Goal: Task Accomplishment & Management: Manage account settings

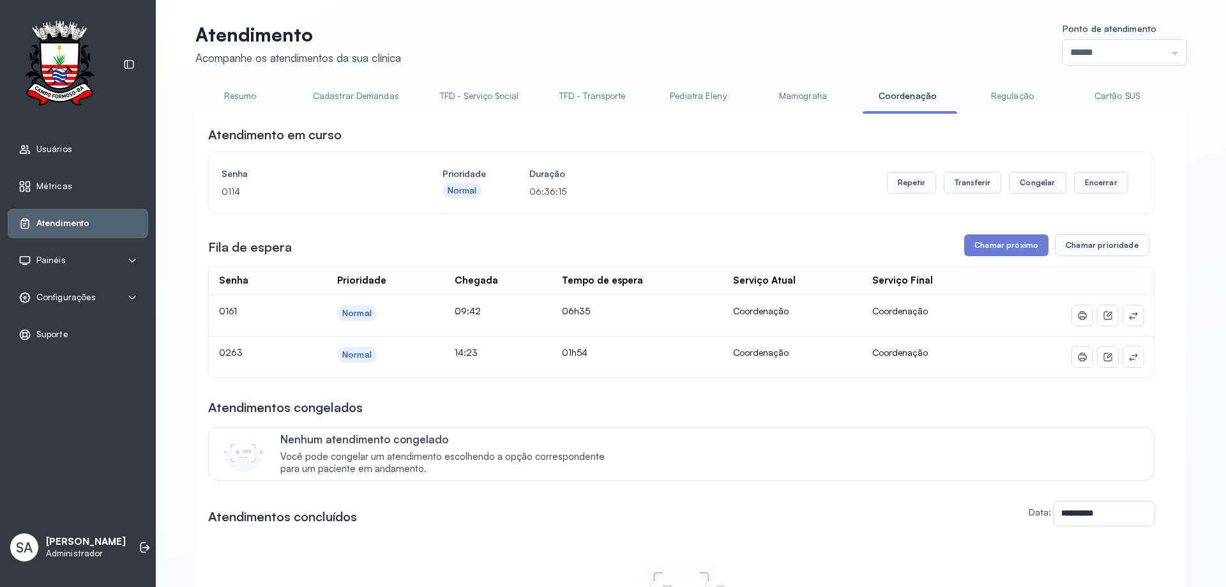
click at [46, 296] on span "Configurações" at bounding box center [65, 297] width 59 height 11
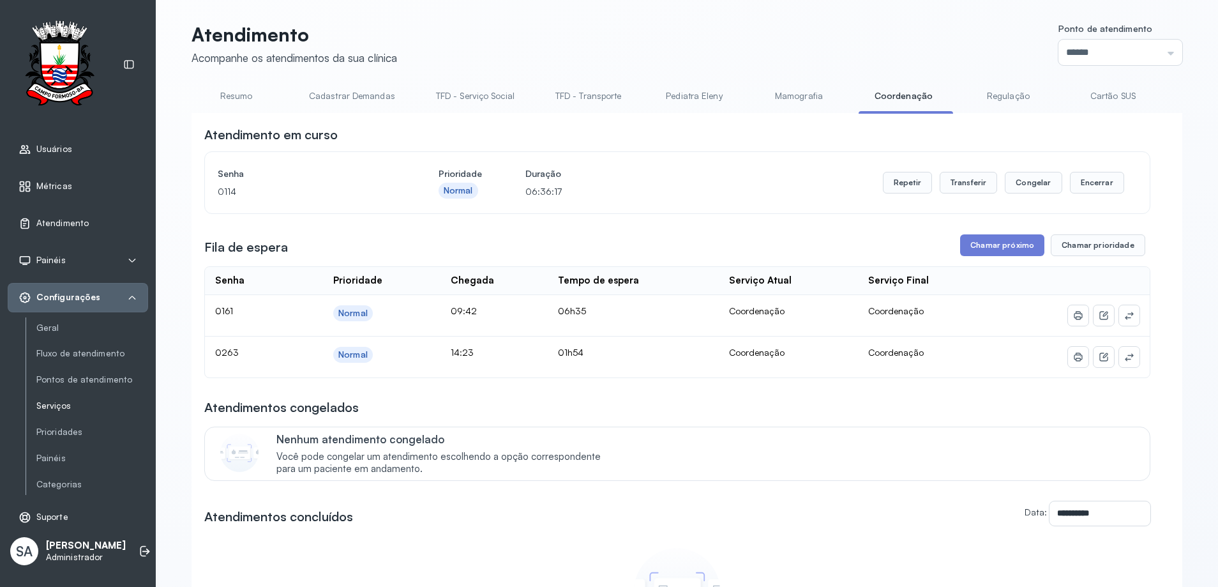
click at [65, 407] on link "Serviços" at bounding box center [92, 405] width 112 height 11
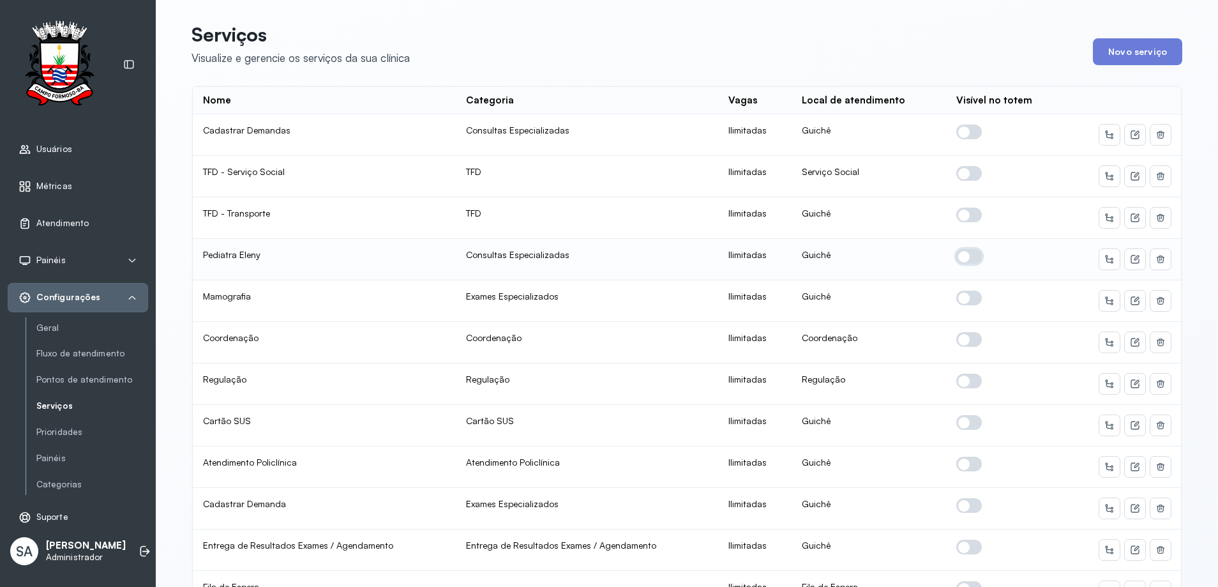
click at [962, 257] on span at bounding box center [970, 256] width 26 height 15
click at [1130, 257] on icon at bounding box center [1135, 259] width 10 height 10
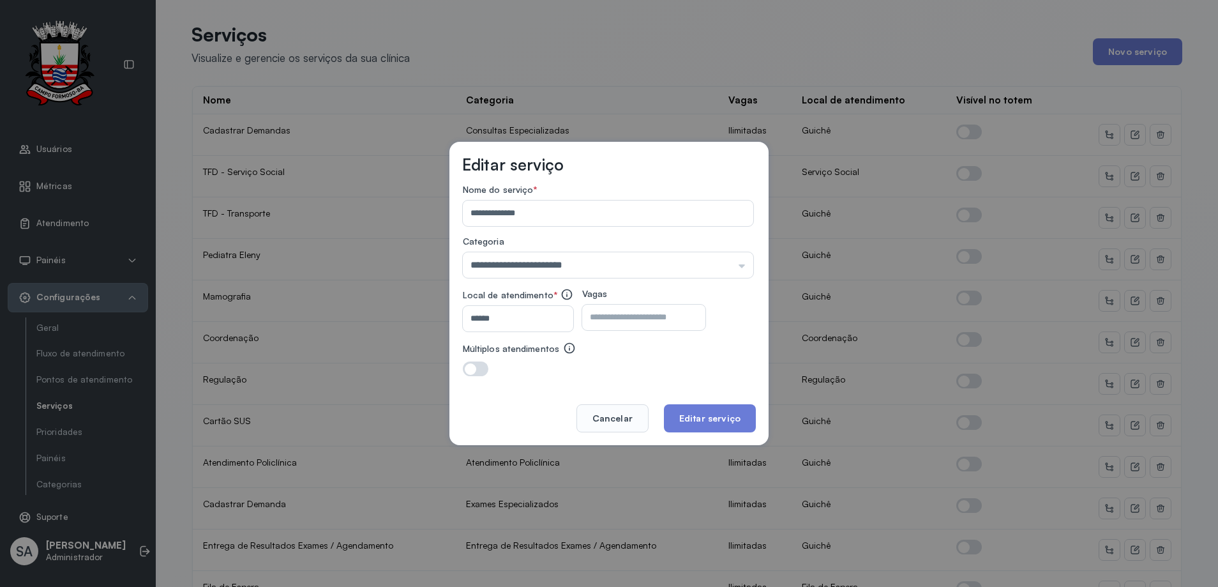
click at [632, 317] on input "number" at bounding box center [632, 318] width 101 height 26
type input "**"
click at [717, 414] on button "Editar serviço" at bounding box center [710, 418] width 92 height 28
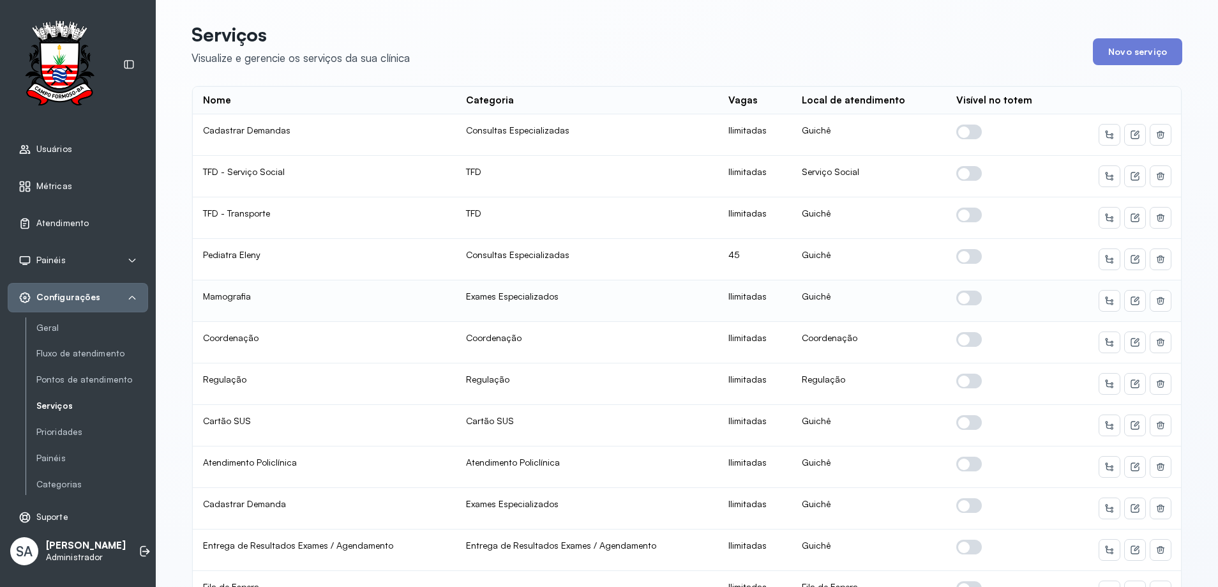
click at [961, 300] on span at bounding box center [970, 298] width 26 height 15
click at [1131, 301] on icon at bounding box center [1135, 301] width 10 height 10
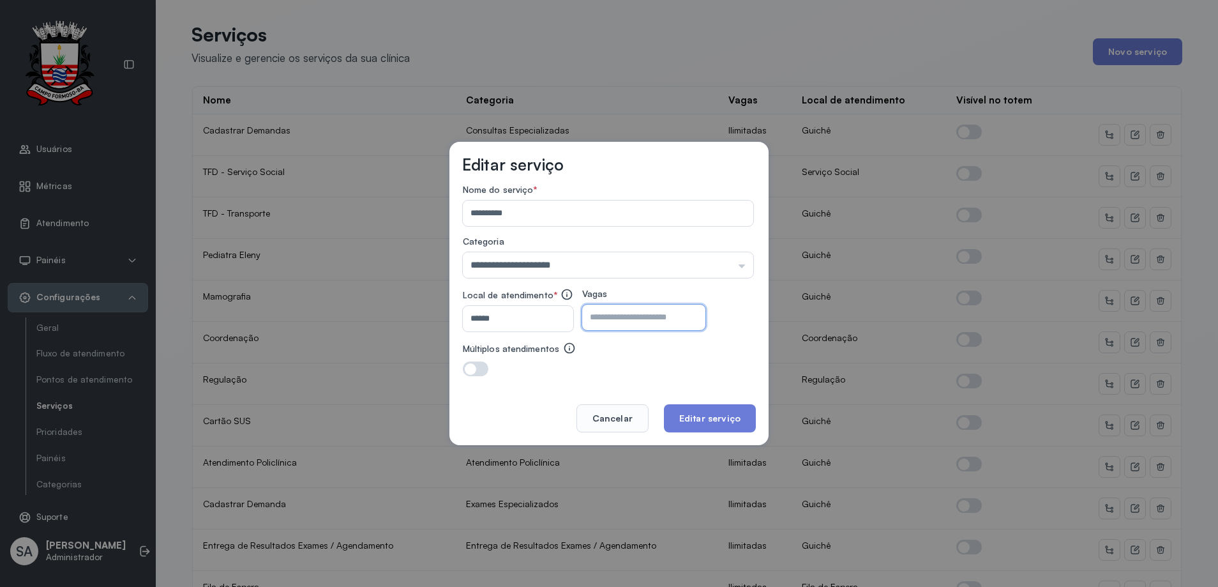
click at [663, 319] on input "number" at bounding box center [632, 318] width 101 height 26
type input "**"
click at [716, 413] on button "Editar serviço" at bounding box center [710, 418] width 92 height 28
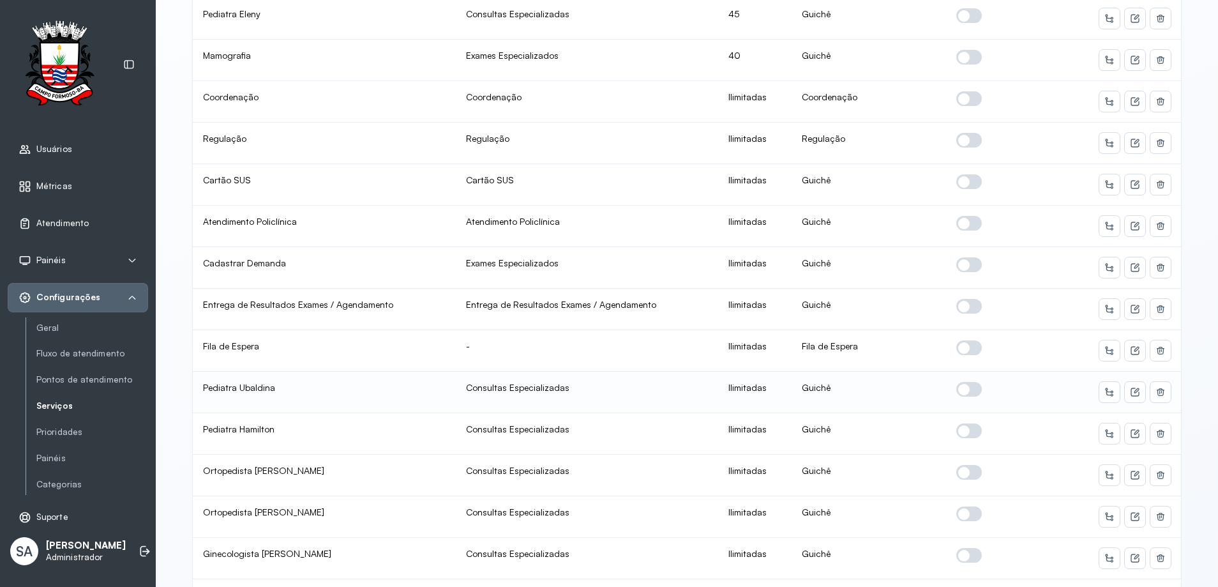
scroll to position [255, 0]
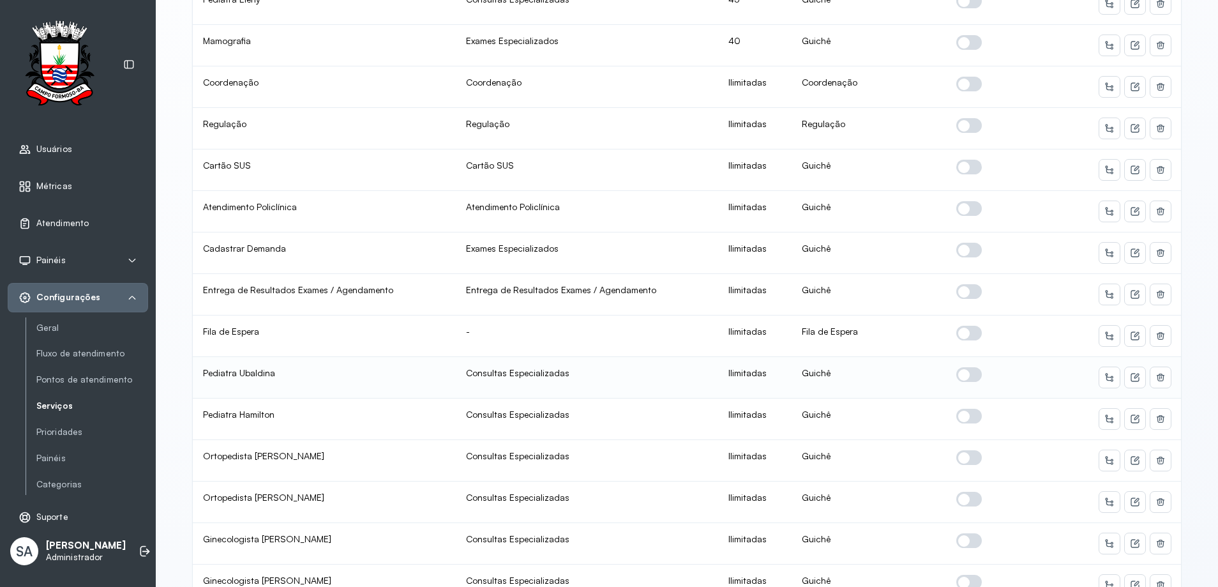
click at [960, 371] on span at bounding box center [970, 374] width 26 height 15
click at [1132, 374] on icon at bounding box center [1135, 377] width 10 height 10
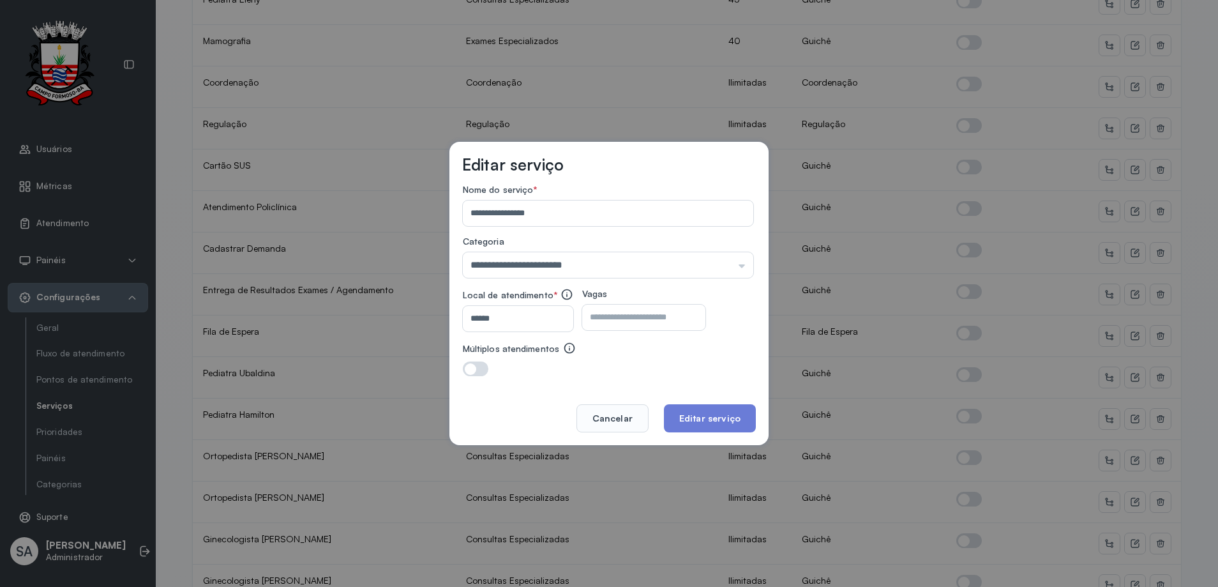
click at [683, 319] on input "number" at bounding box center [632, 318] width 101 height 26
type input "**"
drag, startPoint x: 682, startPoint y: 414, endPoint x: 693, endPoint y: 415, distance: 10.9
click at [690, 415] on button "Editar serviço" at bounding box center [710, 418] width 92 height 28
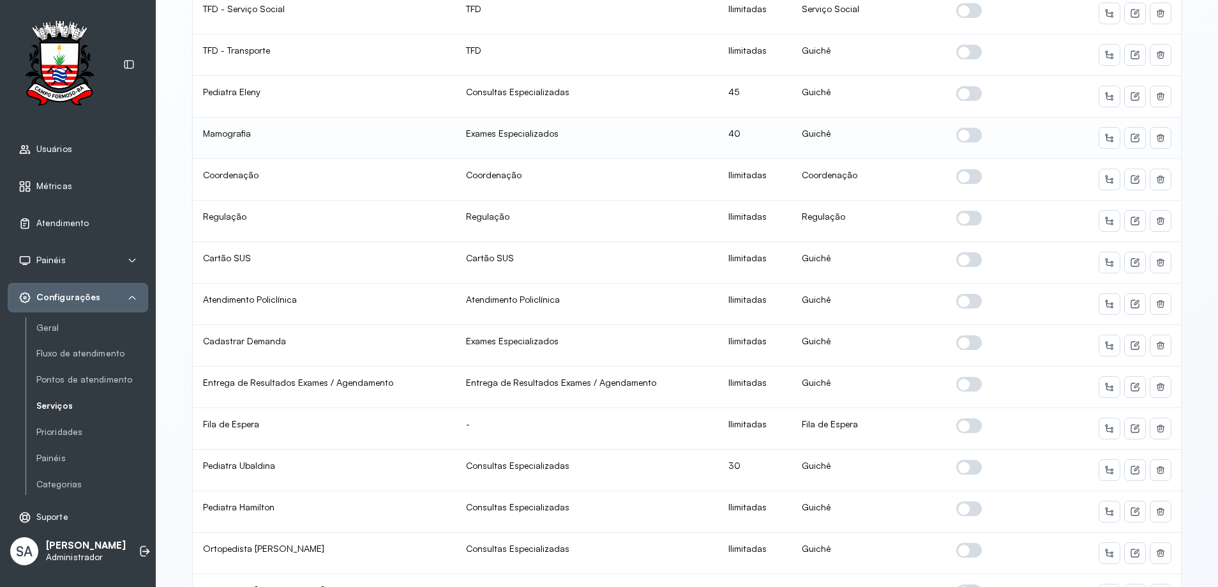
scroll to position [192, 0]
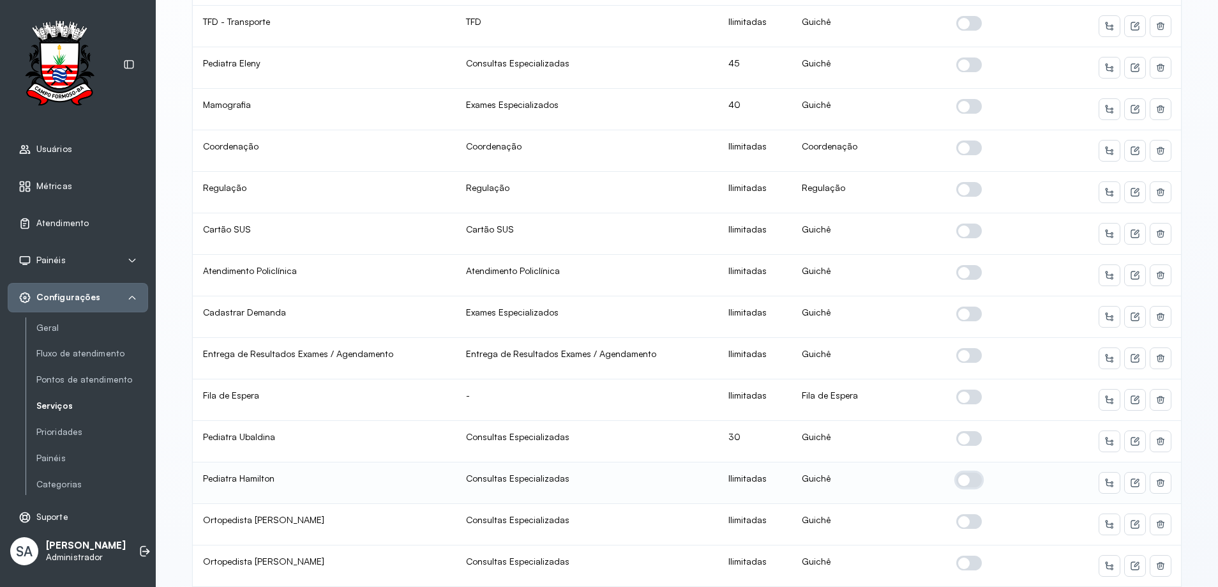
drag, startPoint x: 962, startPoint y: 476, endPoint x: 977, endPoint y: 481, distance: 15.8
click at [963, 476] on span at bounding box center [970, 480] width 26 height 15
click at [1130, 480] on icon at bounding box center [1135, 483] width 10 height 10
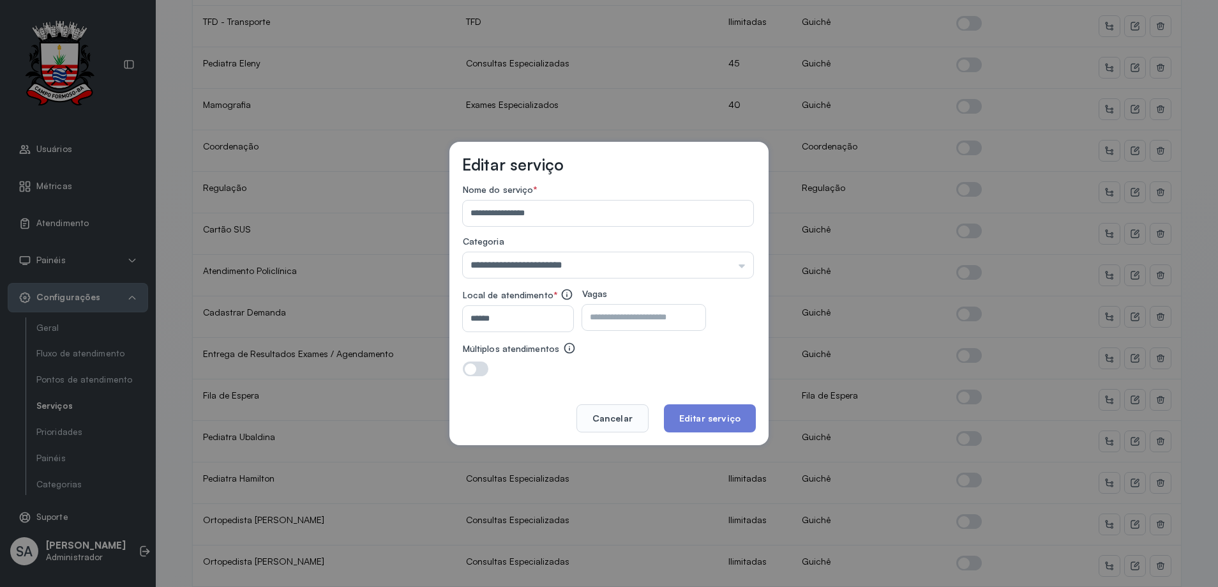
click at [683, 321] on input "number" at bounding box center [632, 318] width 101 height 26
type input "**"
click at [706, 414] on button "Editar serviço" at bounding box center [710, 418] width 92 height 28
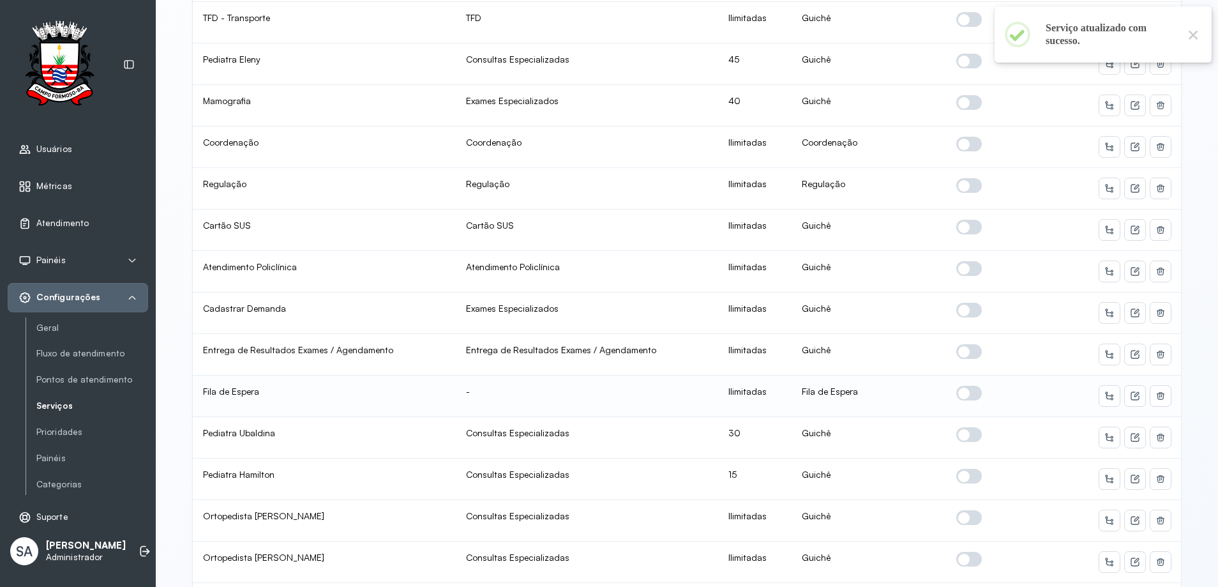
scroll to position [255, 0]
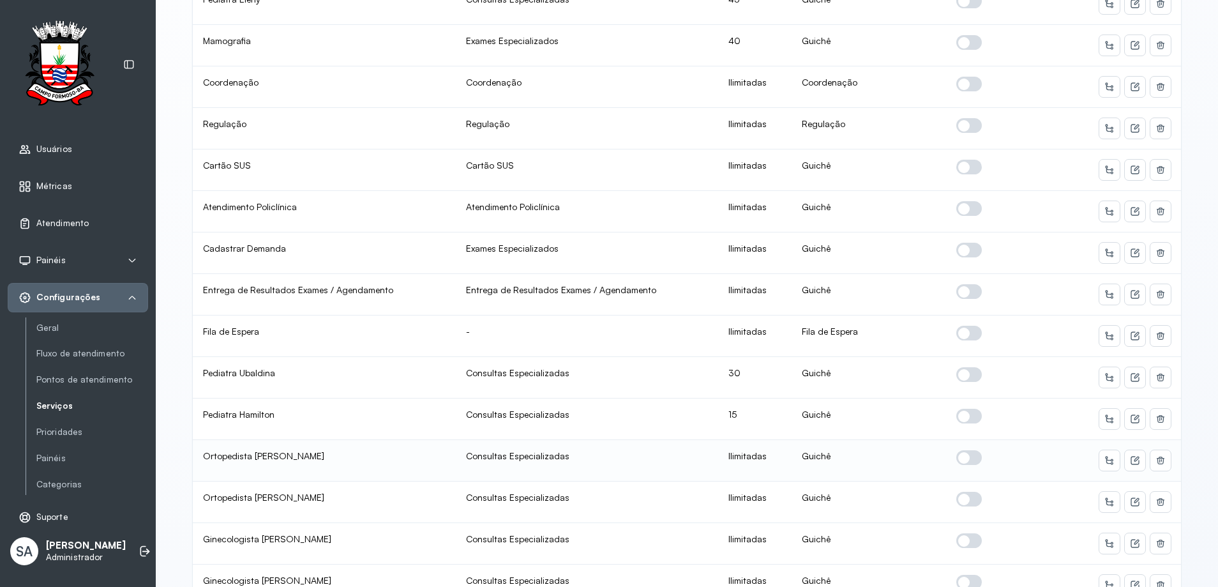
click at [961, 457] on span at bounding box center [970, 457] width 26 height 15
click at [1134, 461] on icon at bounding box center [1136, 459] width 5 height 5
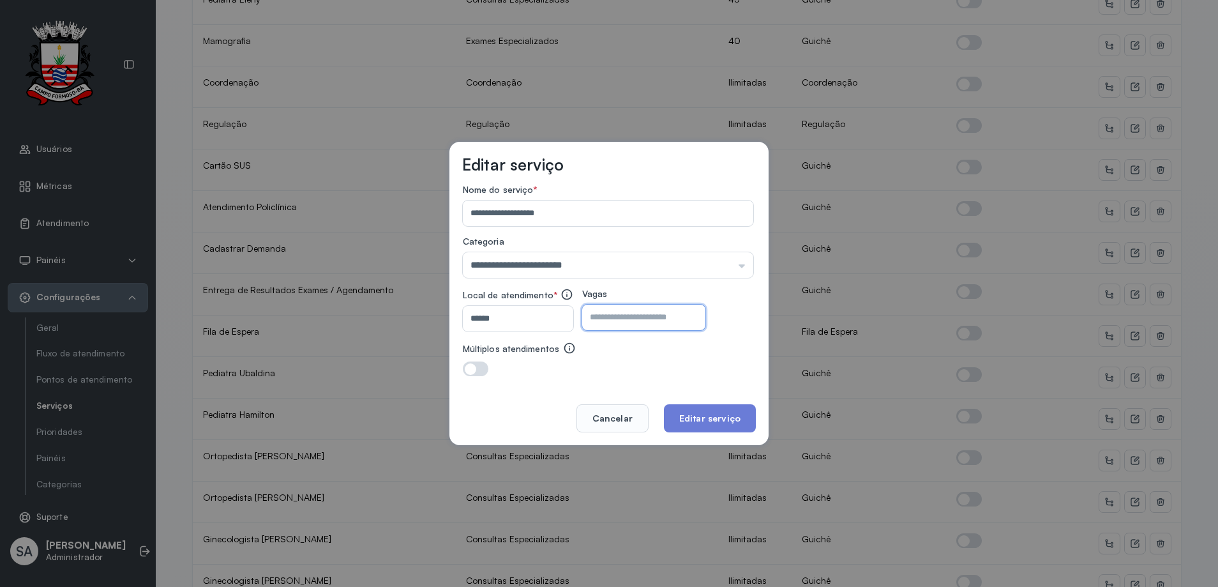
drag, startPoint x: 667, startPoint y: 314, endPoint x: 684, endPoint y: 310, distance: 16.9
click at [667, 313] on input "number" at bounding box center [632, 318] width 101 height 26
type input "**"
click at [704, 413] on button "Editar serviço" at bounding box center [710, 418] width 92 height 28
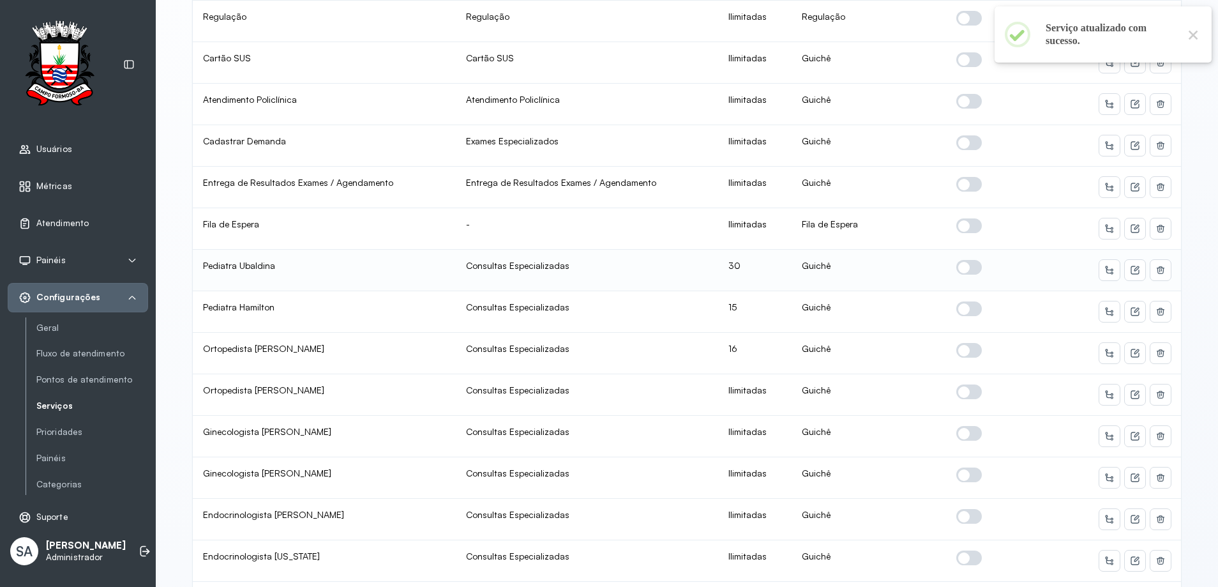
scroll to position [383, 0]
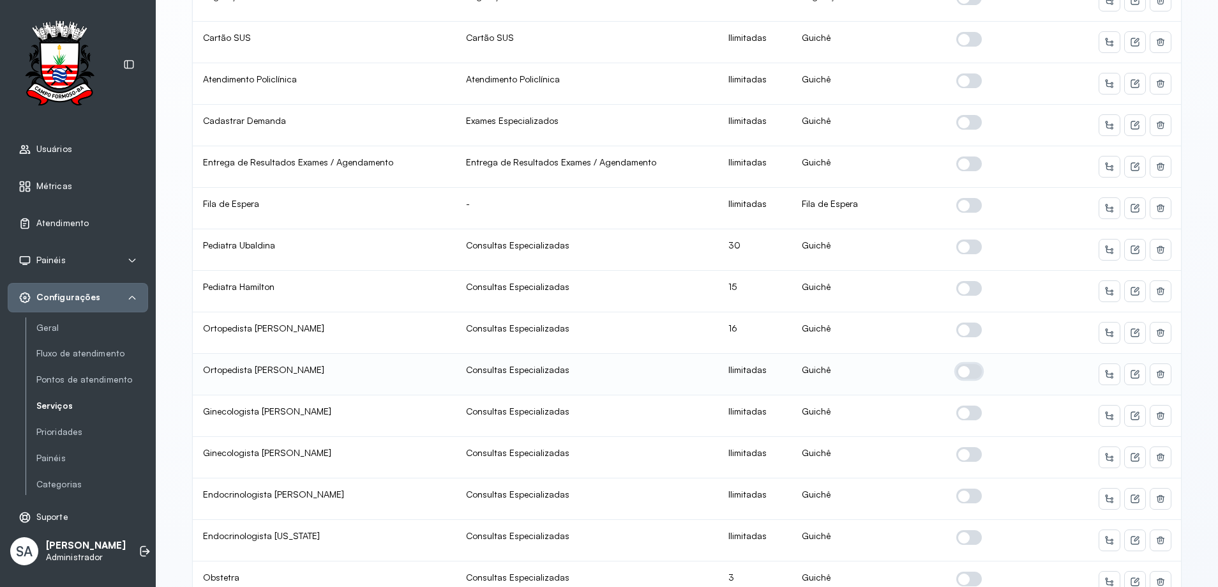
click at [962, 371] on span at bounding box center [970, 371] width 26 height 15
click at [1132, 371] on icon at bounding box center [1135, 374] width 10 height 10
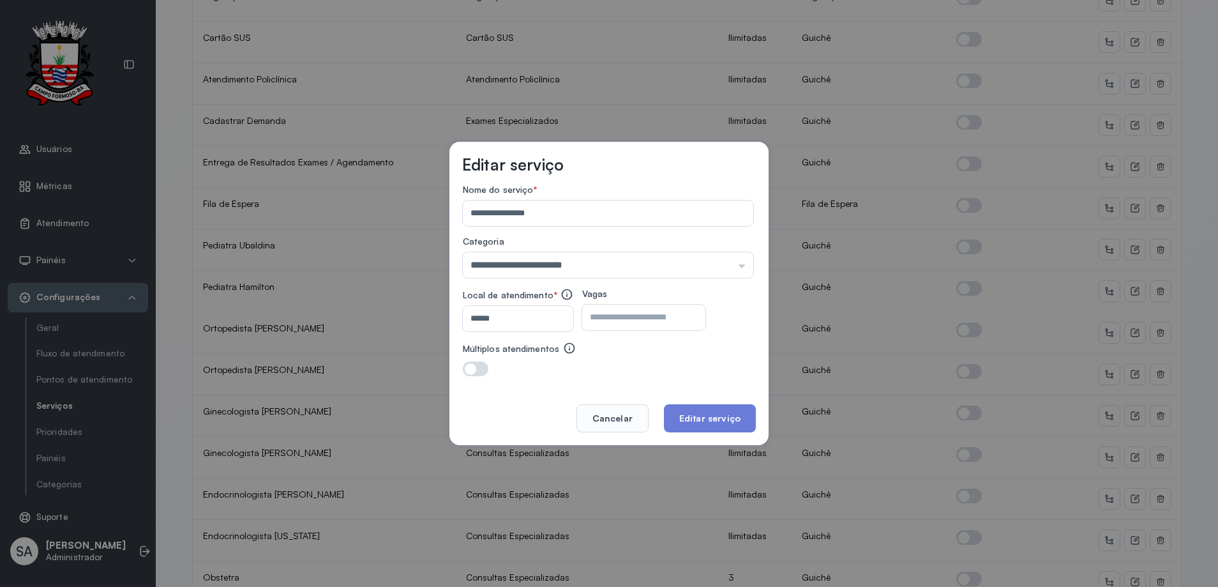
drag, startPoint x: 683, startPoint y: 319, endPoint x: 692, endPoint y: 312, distance: 11.4
click at [683, 317] on input "number" at bounding box center [632, 318] width 101 height 26
type input "**"
click at [692, 419] on button "Editar serviço" at bounding box center [710, 418] width 92 height 28
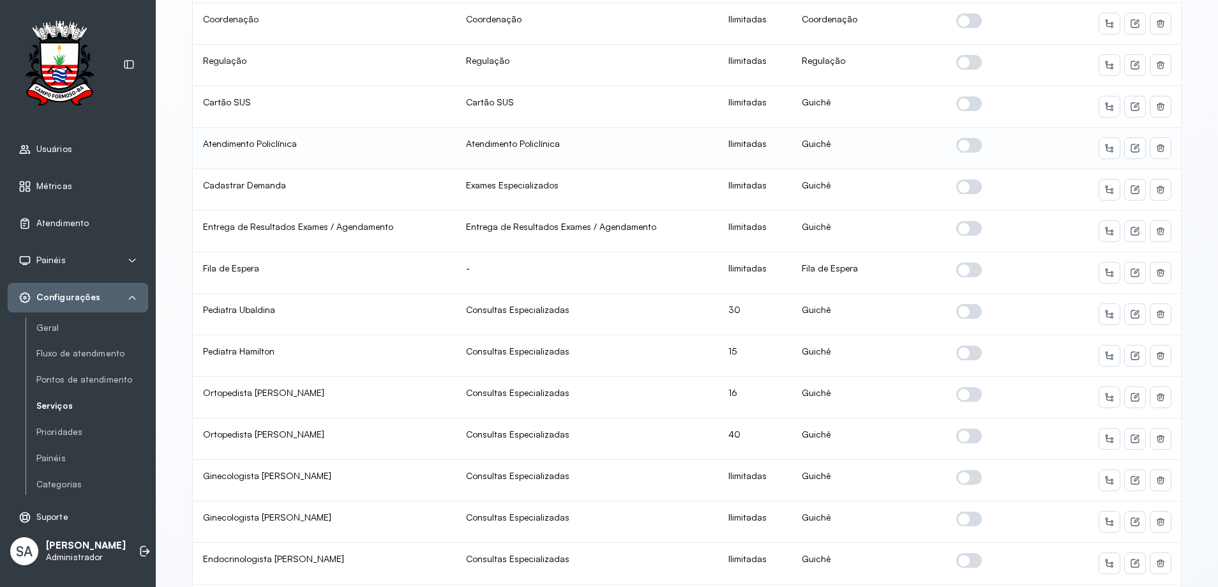
scroll to position [319, 0]
click at [962, 474] on span at bounding box center [970, 476] width 26 height 15
click at [1131, 480] on icon at bounding box center [1135, 479] width 10 height 10
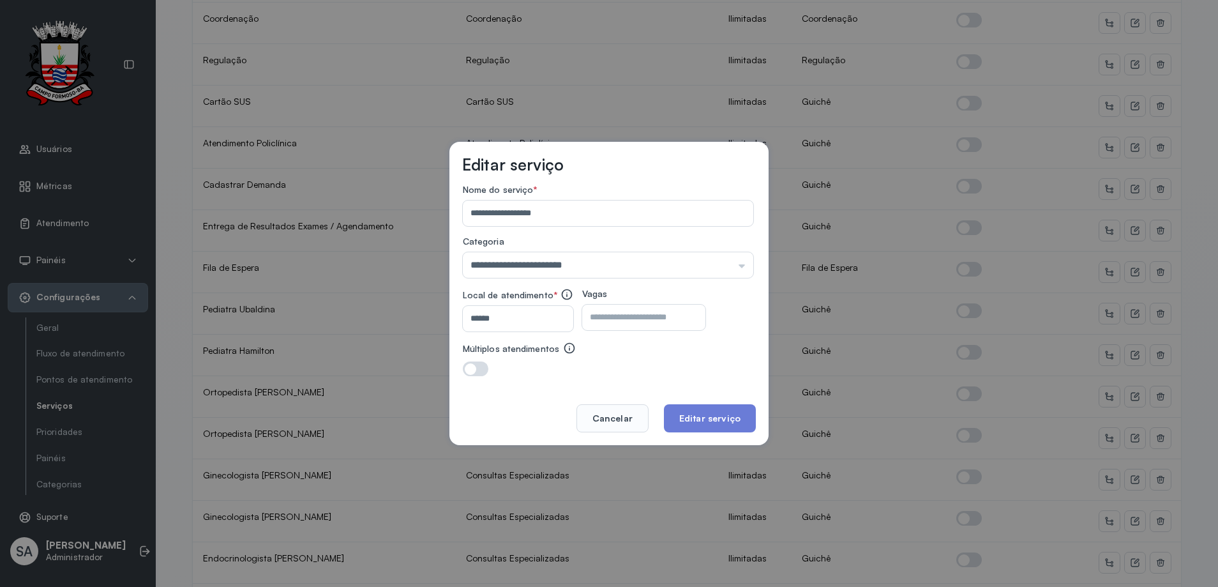
click at [683, 316] on input "number" at bounding box center [632, 318] width 101 height 26
type input "**"
click at [704, 420] on button "Editar serviço" at bounding box center [710, 418] width 92 height 28
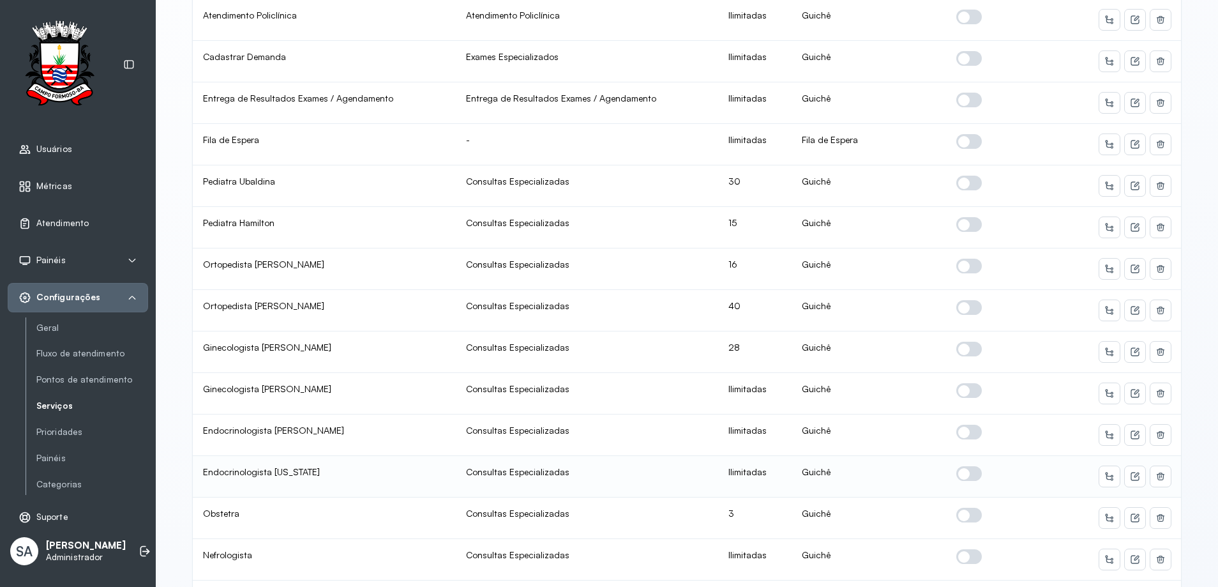
scroll to position [511, 0]
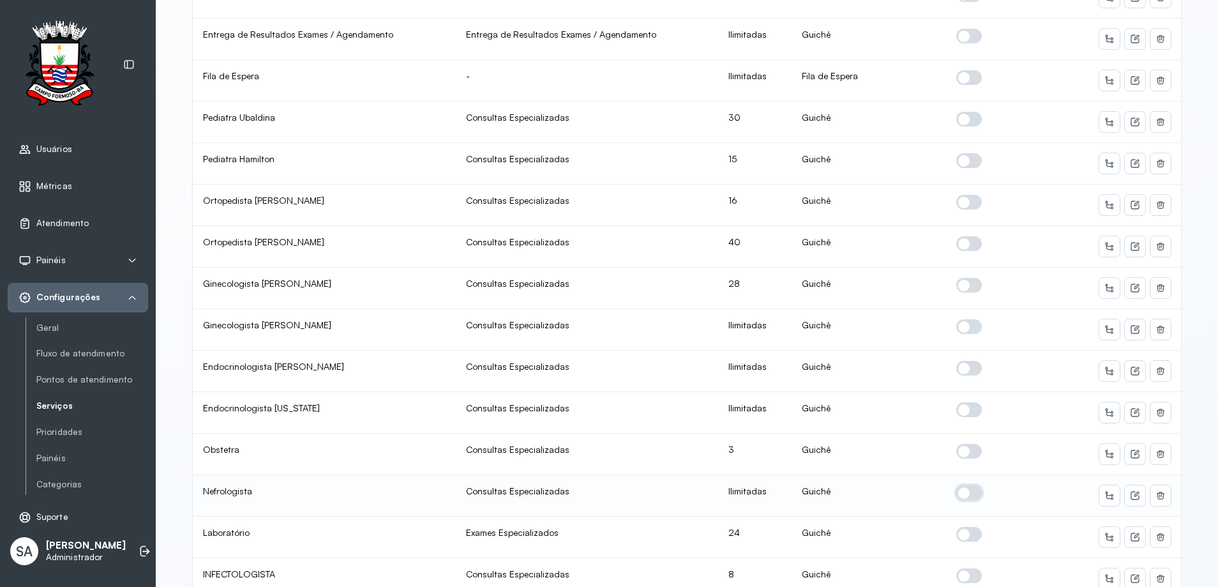
click at [959, 485] on span at bounding box center [970, 492] width 26 height 15
click at [1130, 492] on icon at bounding box center [1135, 495] width 10 height 10
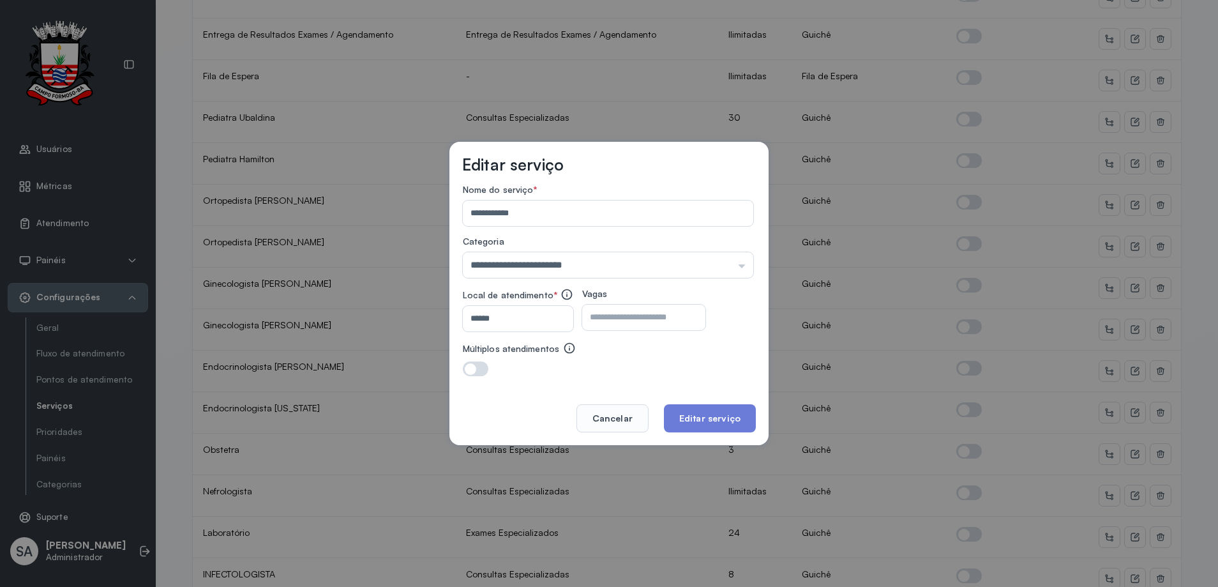
click at [683, 316] on input "number" at bounding box center [632, 318] width 101 height 26
type input "**"
click at [704, 416] on button "Editar serviço" at bounding box center [710, 418] width 92 height 28
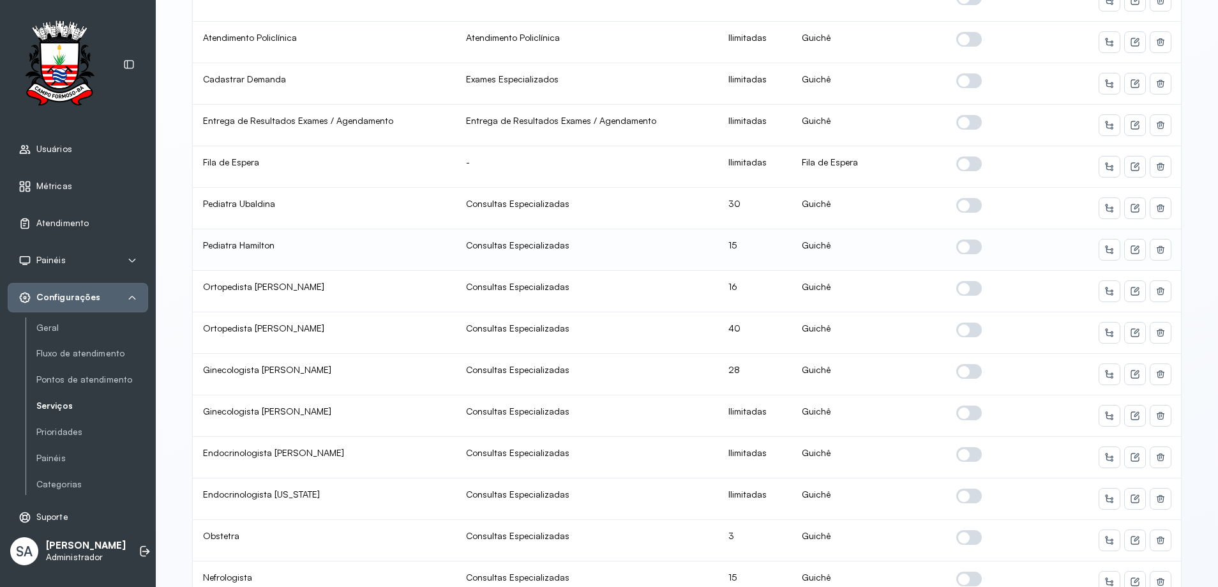
scroll to position [447, 0]
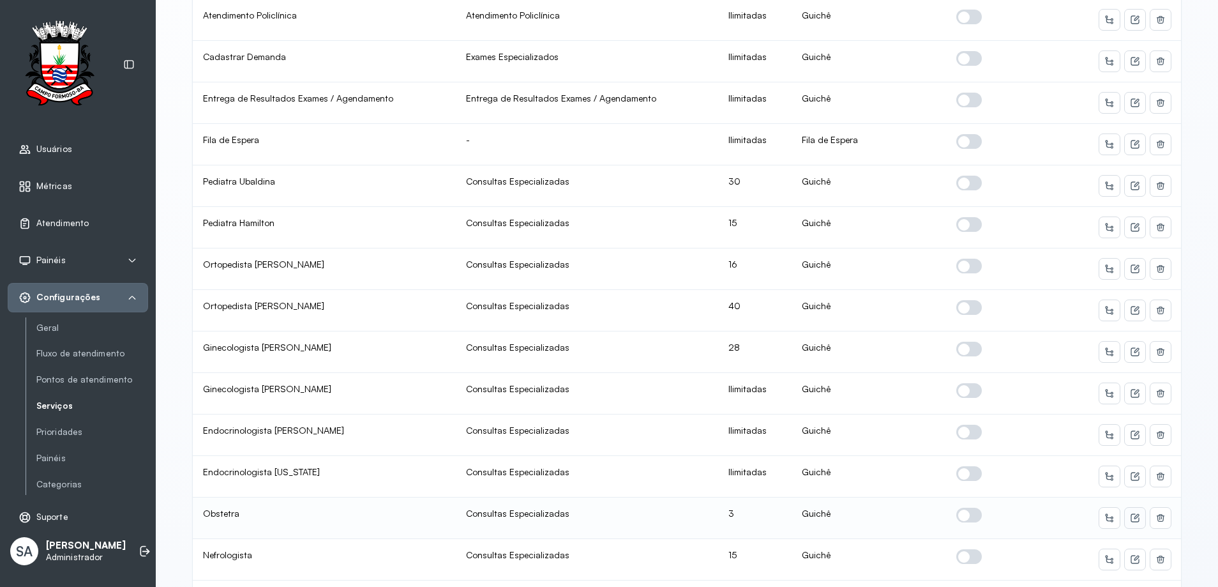
click at [1130, 516] on icon at bounding box center [1135, 518] width 10 height 10
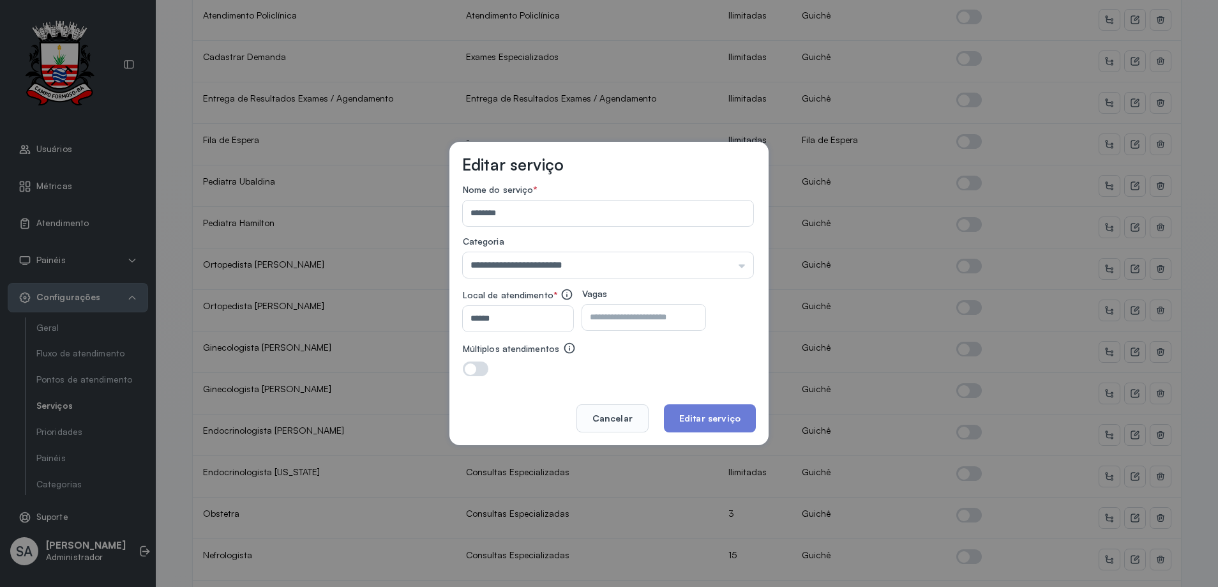
click at [625, 321] on input "*" at bounding box center [632, 318] width 101 height 26
type input "**"
click at [682, 415] on button "Editar serviço" at bounding box center [710, 418] width 92 height 28
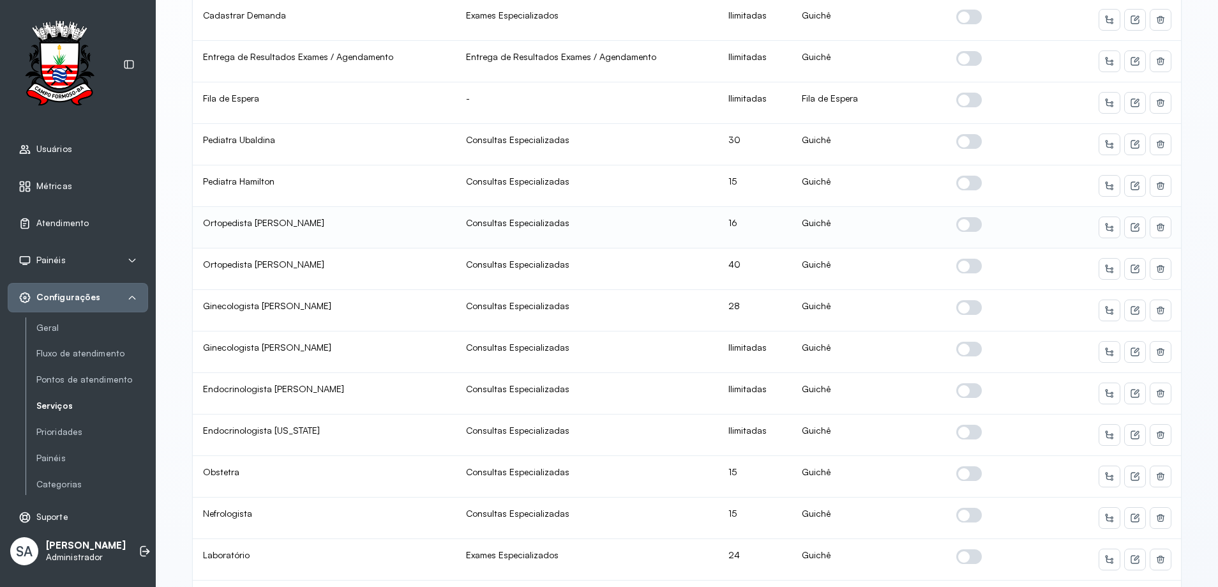
scroll to position [511, 0]
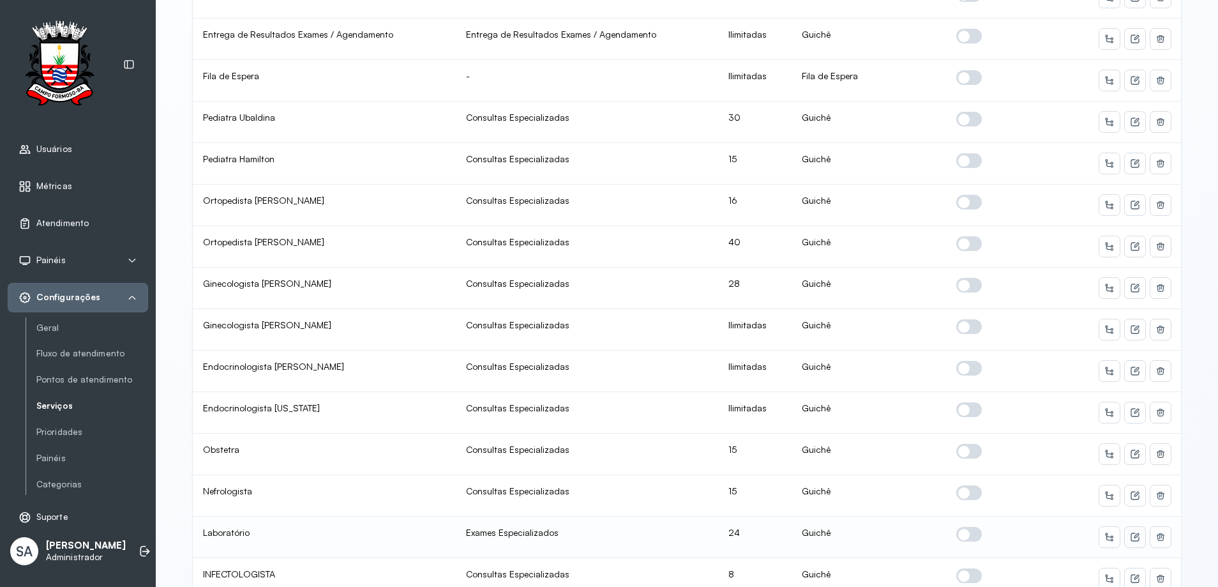
click at [1131, 532] on icon at bounding box center [1135, 537] width 10 height 10
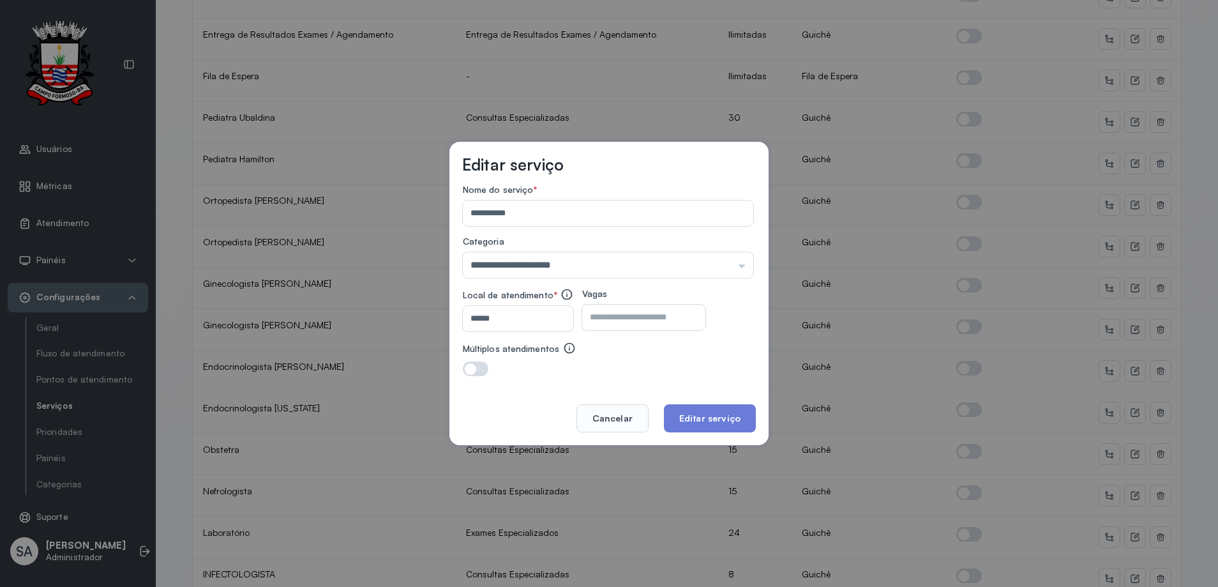
click at [644, 318] on input "**" at bounding box center [632, 318] width 101 height 26
type input "**"
click at [699, 413] on button "Editar serviço" at bounding box center [710, 418] width 92 height 28
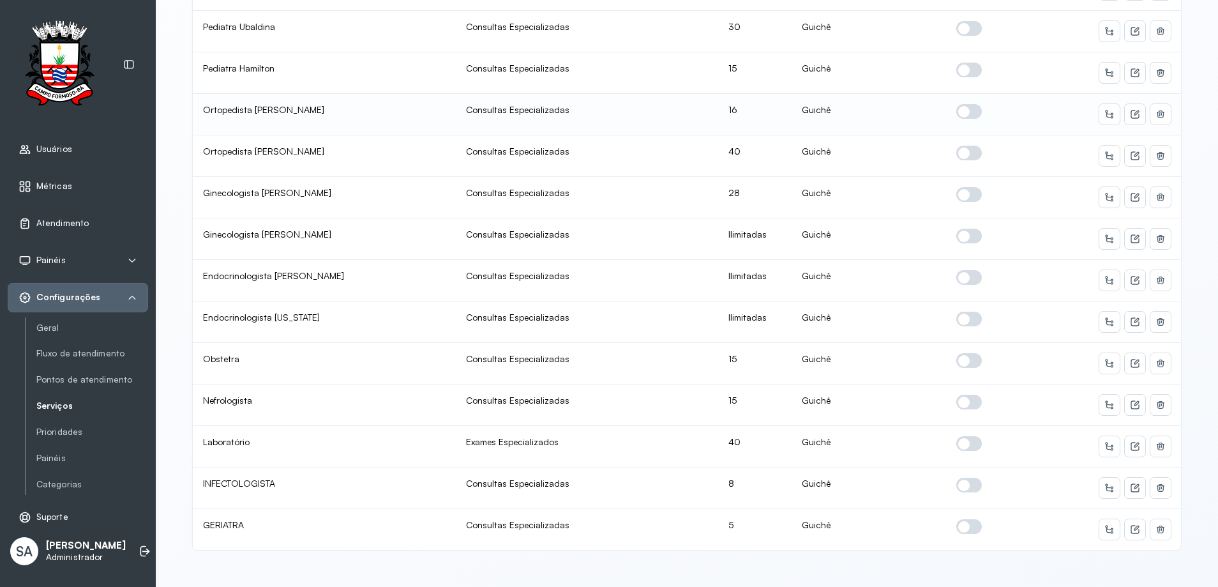
scroll to position [611, 0]
click at [967, 478] on span at bounding box center [970, 485] width 26 height 15
click at [964, 519] on span at bounding box center [970, 526] width 26 height 15
click at [1130, 483] on icon at bounding box center [1135, 488] width 10 height 10
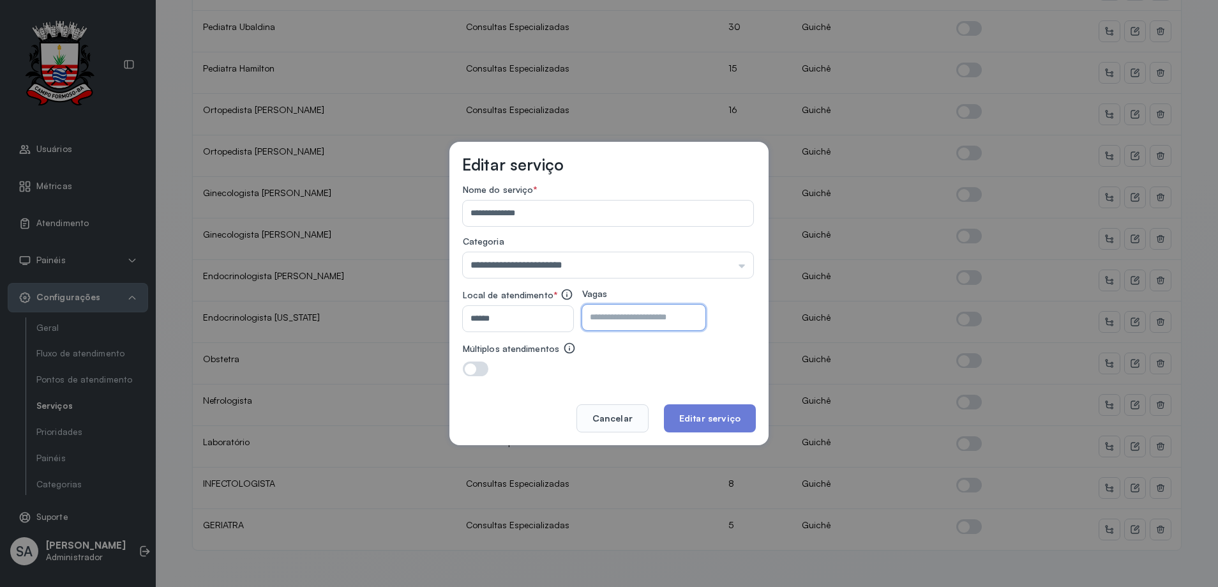
click at [683, 319] on input "*" at bounding box center [632, 318] width 101 height 26
type input "*"
click at [720, 415] on button "Editar serviço" at bounding box center [710, 418] width 92 height 28
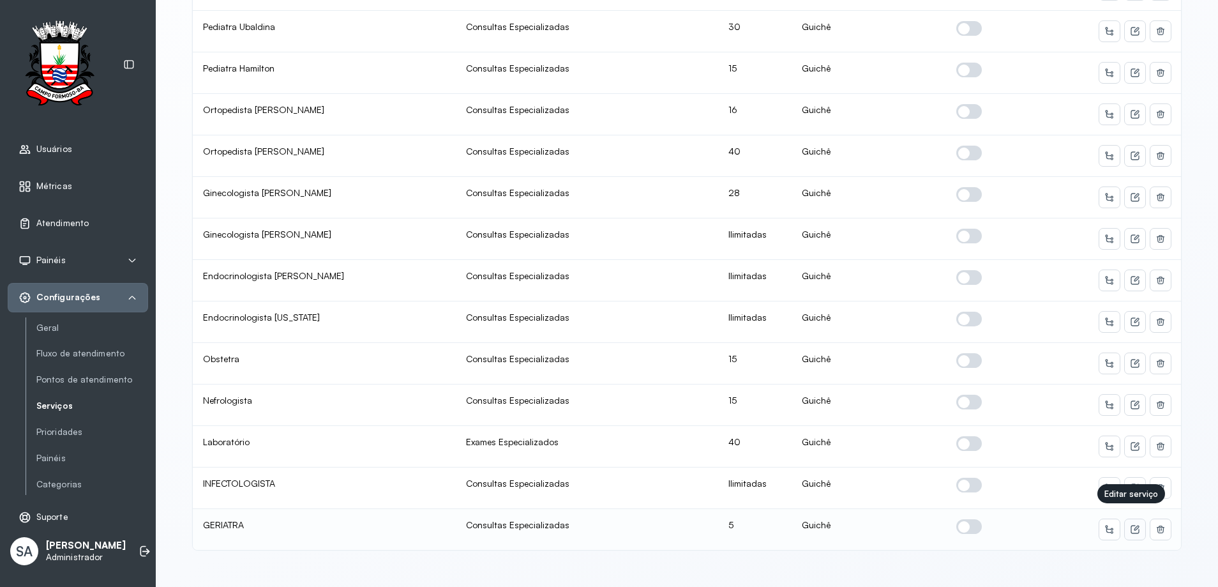
click at [1131, 526] on icon at bounding box center [1135, 530] width 8 height 8
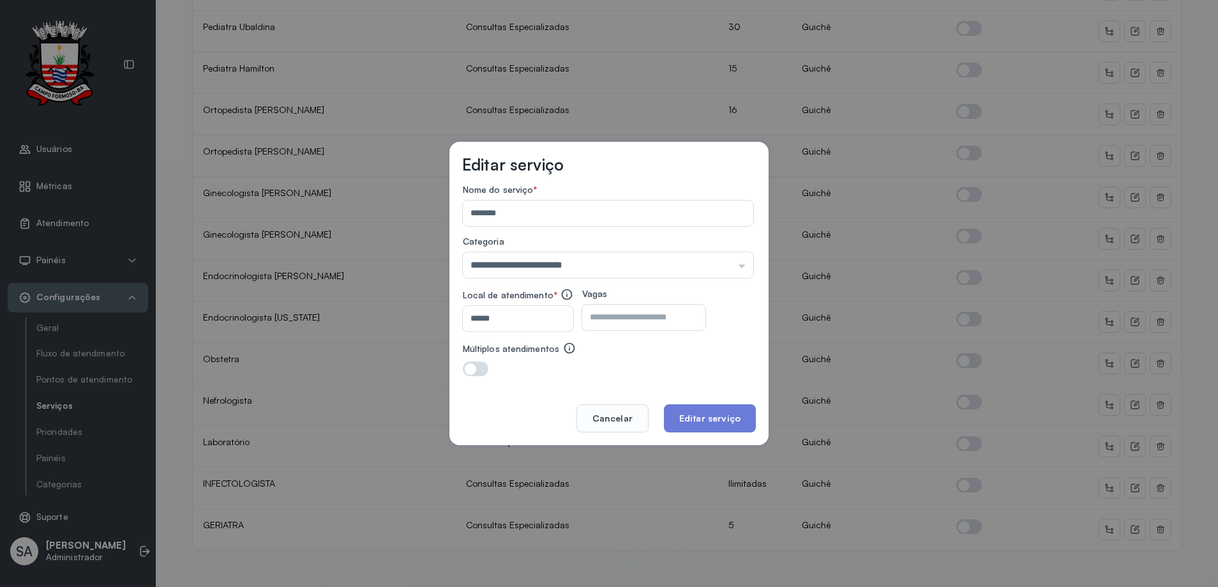
click at [644, 319] on input "*" at bounding box center [632, 318] width 101 height 26
type input "*"
click at [695, 413] on button "Editar serviço" at bounding box center [710, 418] width 92 height 28
